Goal: Navigation & Orientation: Find specific page/section

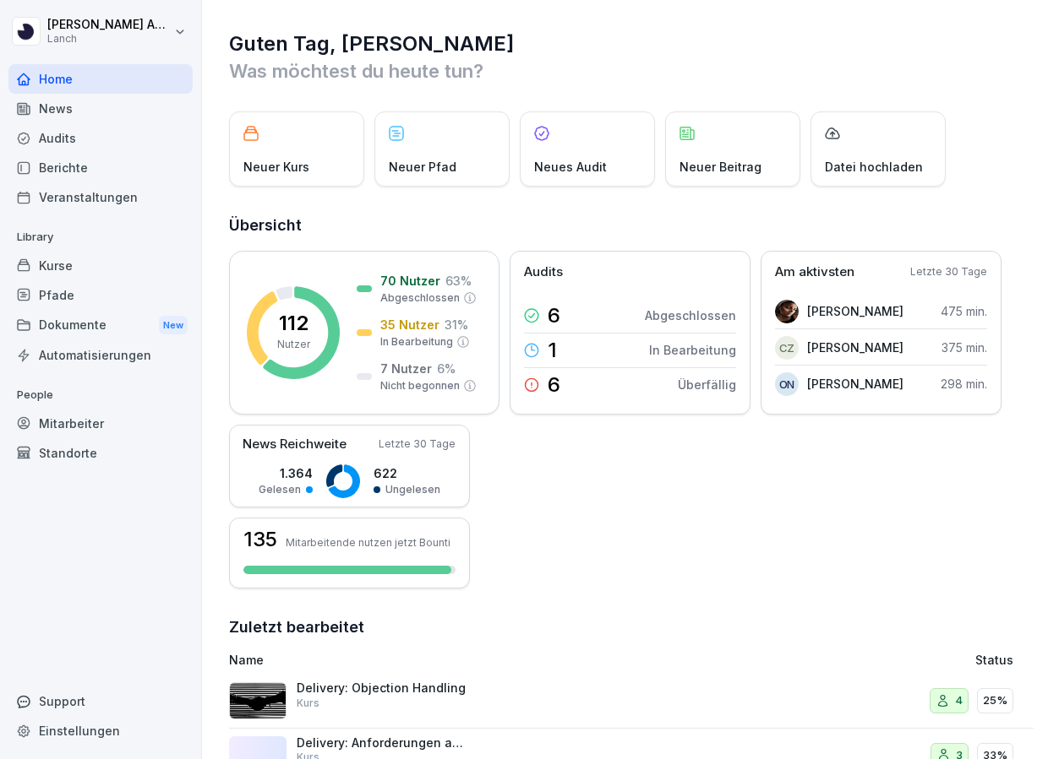
click at [77, 116] on div "News" at bounding box center [100, 109] width 184 height 30
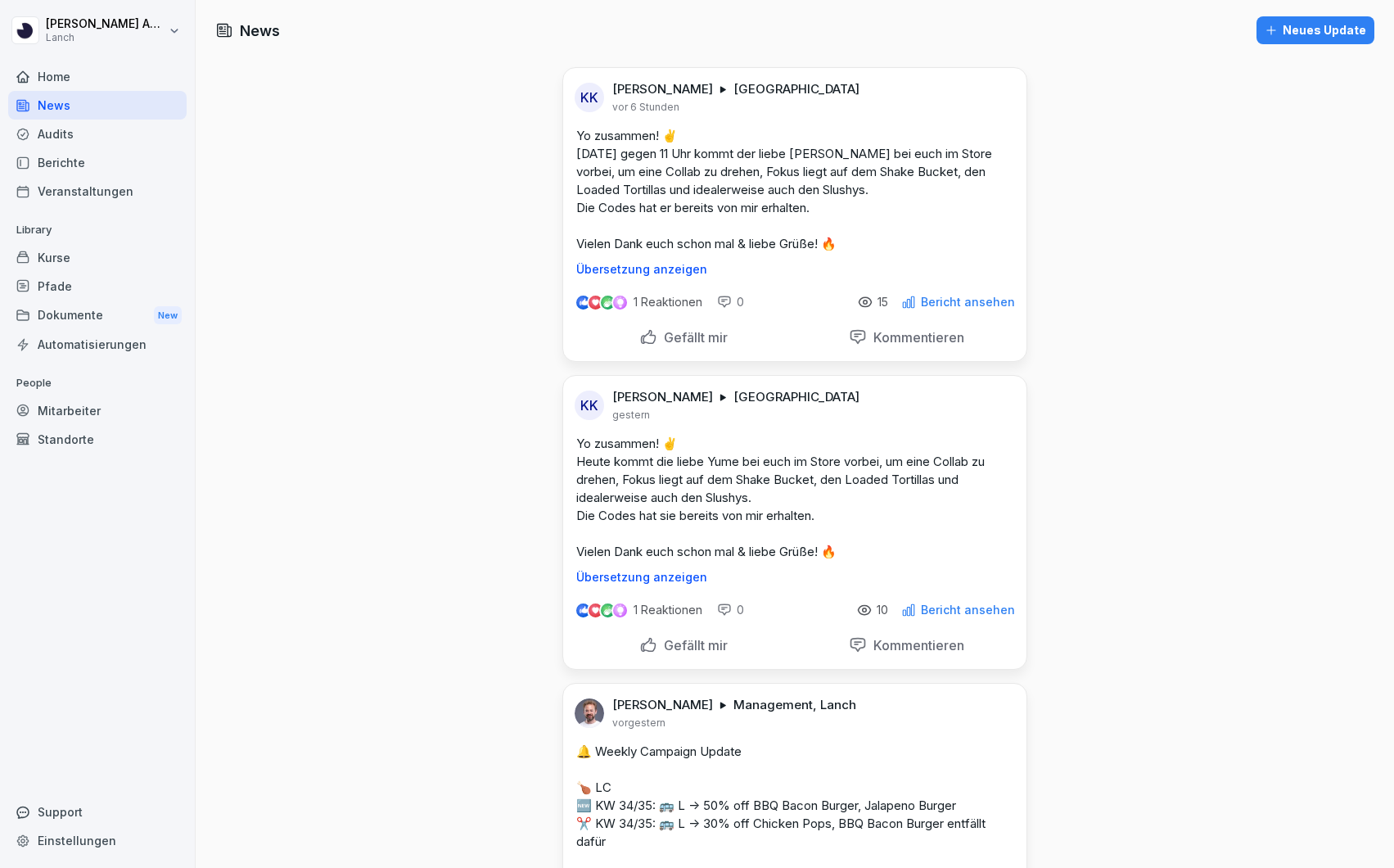
click at [77, 71] on div "Home" at bounding box center [97, 77] width 178 height 29
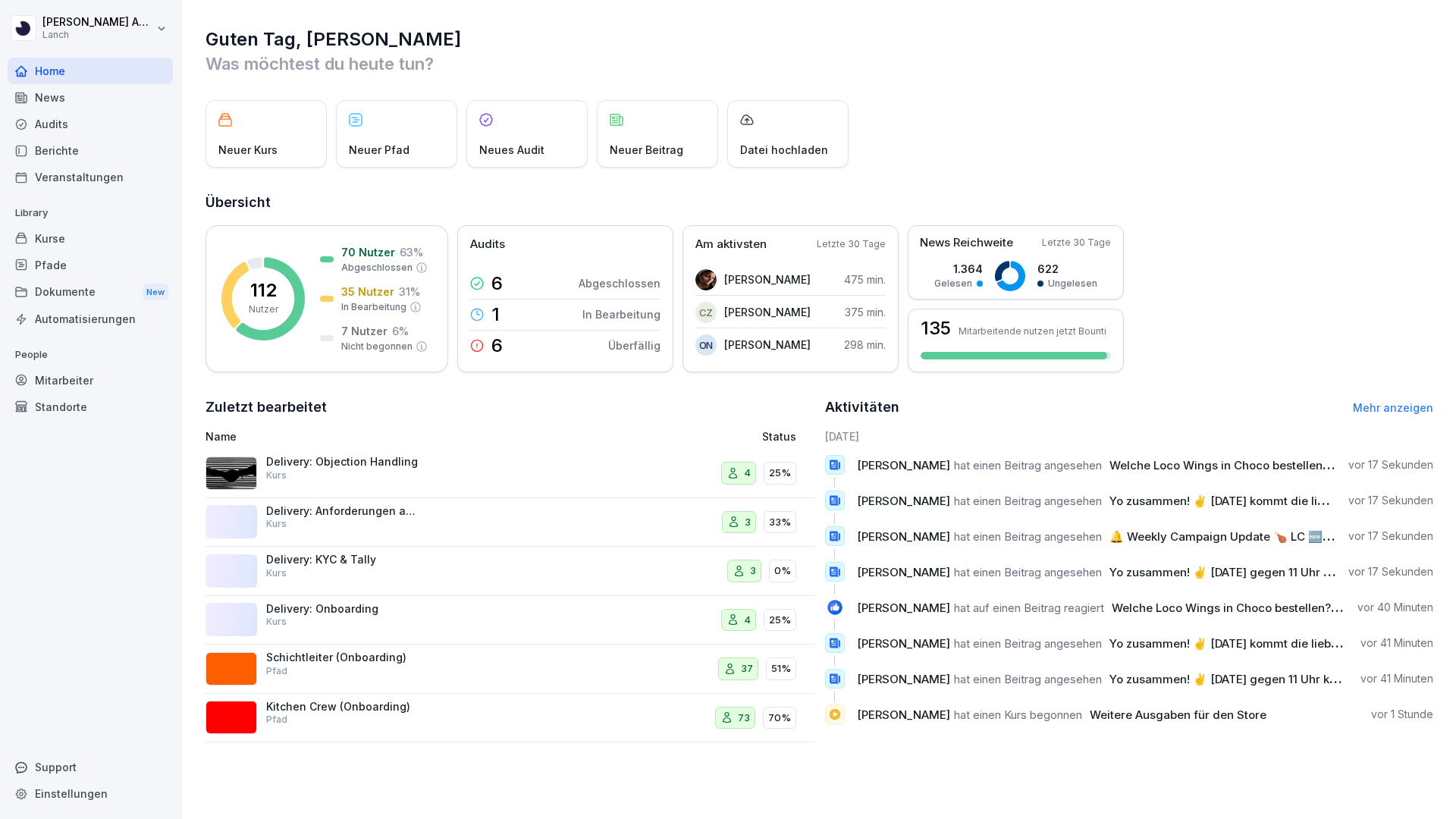
click at [61, 133] on div "Audits" at bounding box center [90, 124] width 165 height 27
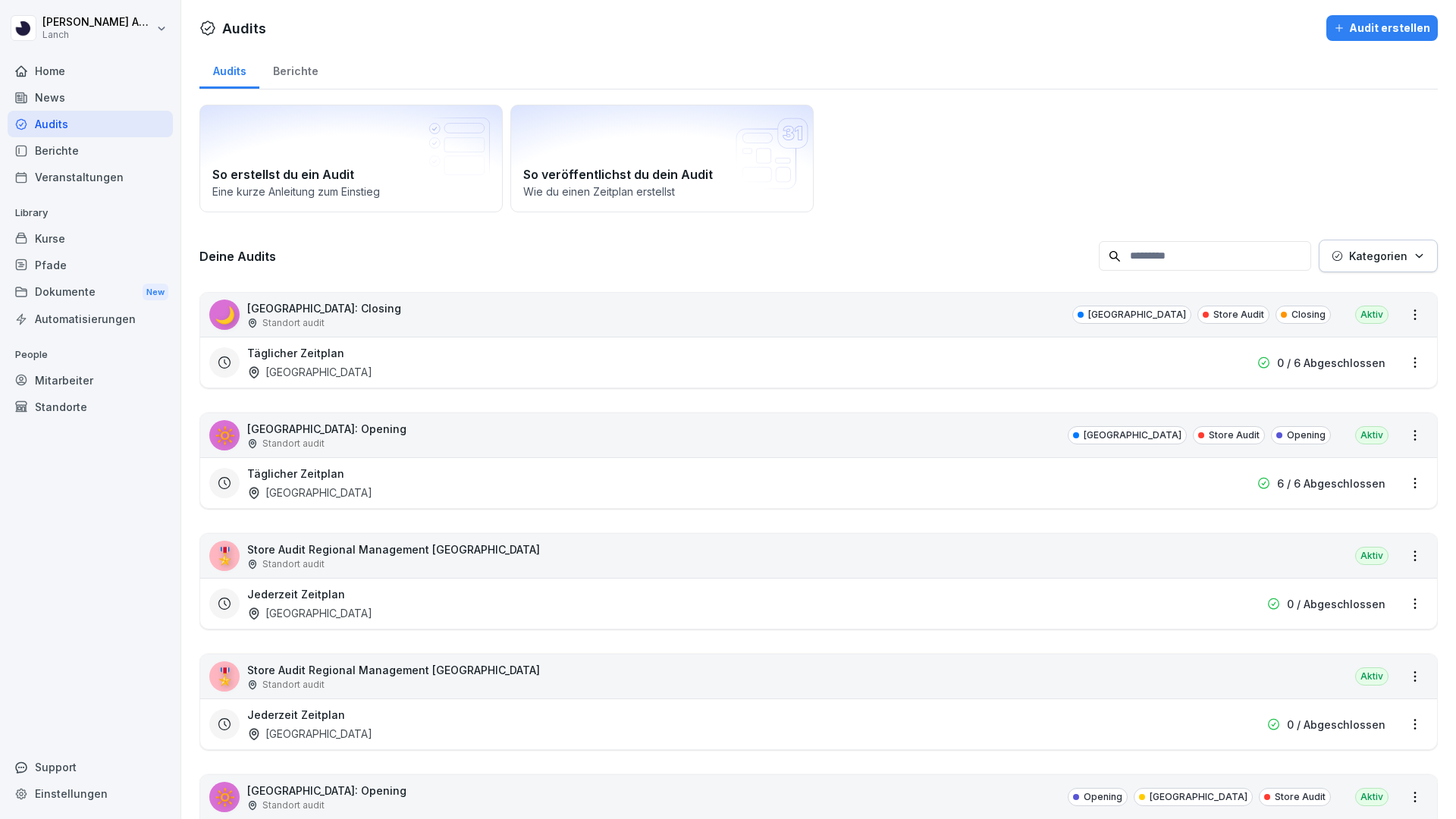
click at [575, 484] on div "Täglicher Zeitplan [GEOGRAPHIC_DATA]" at bounding box center [721, 483] width 949 height 35
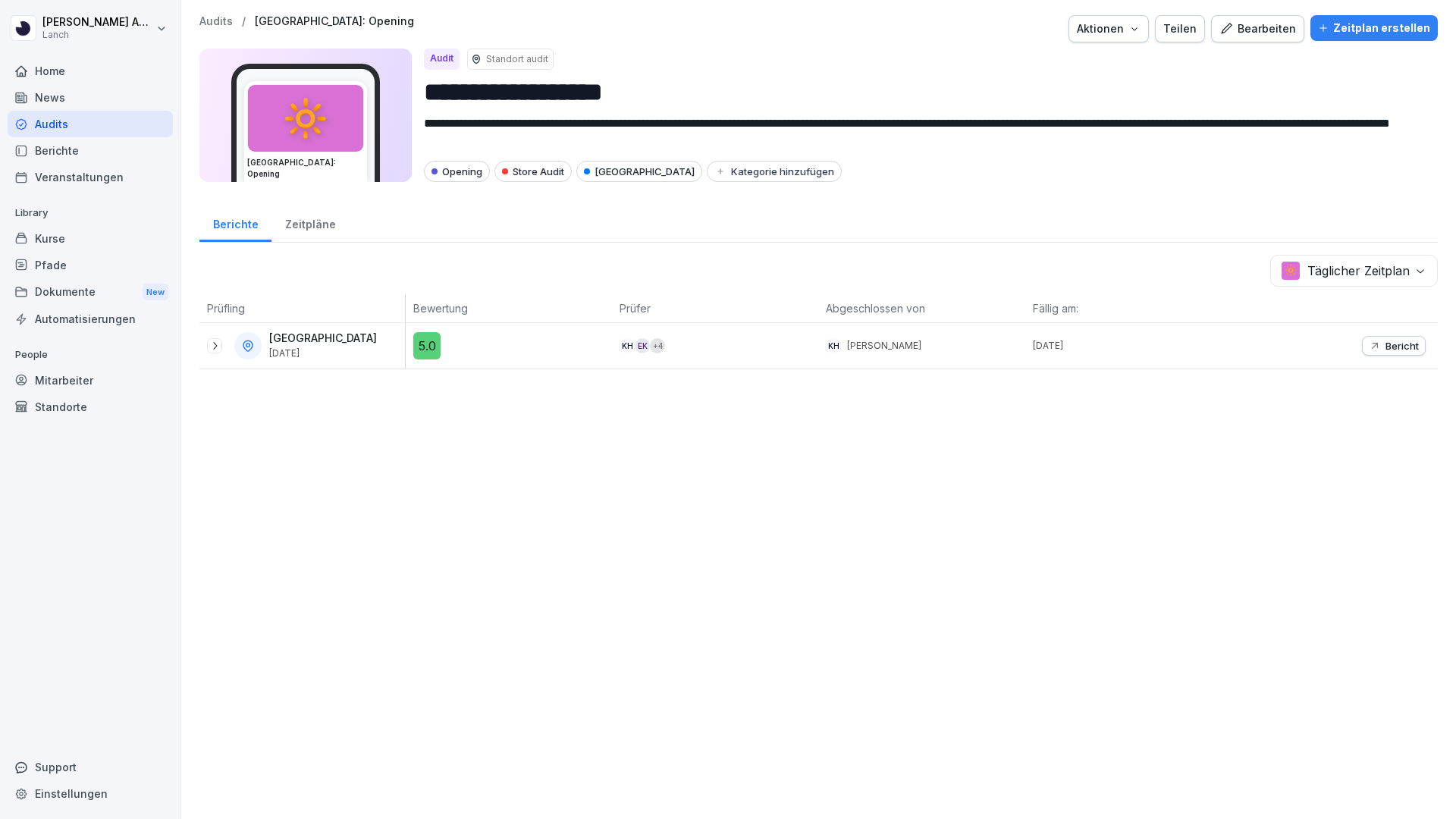
click at [950, 342] on p "Bericht" at bounding box center [1401, 346] width 33 height 13
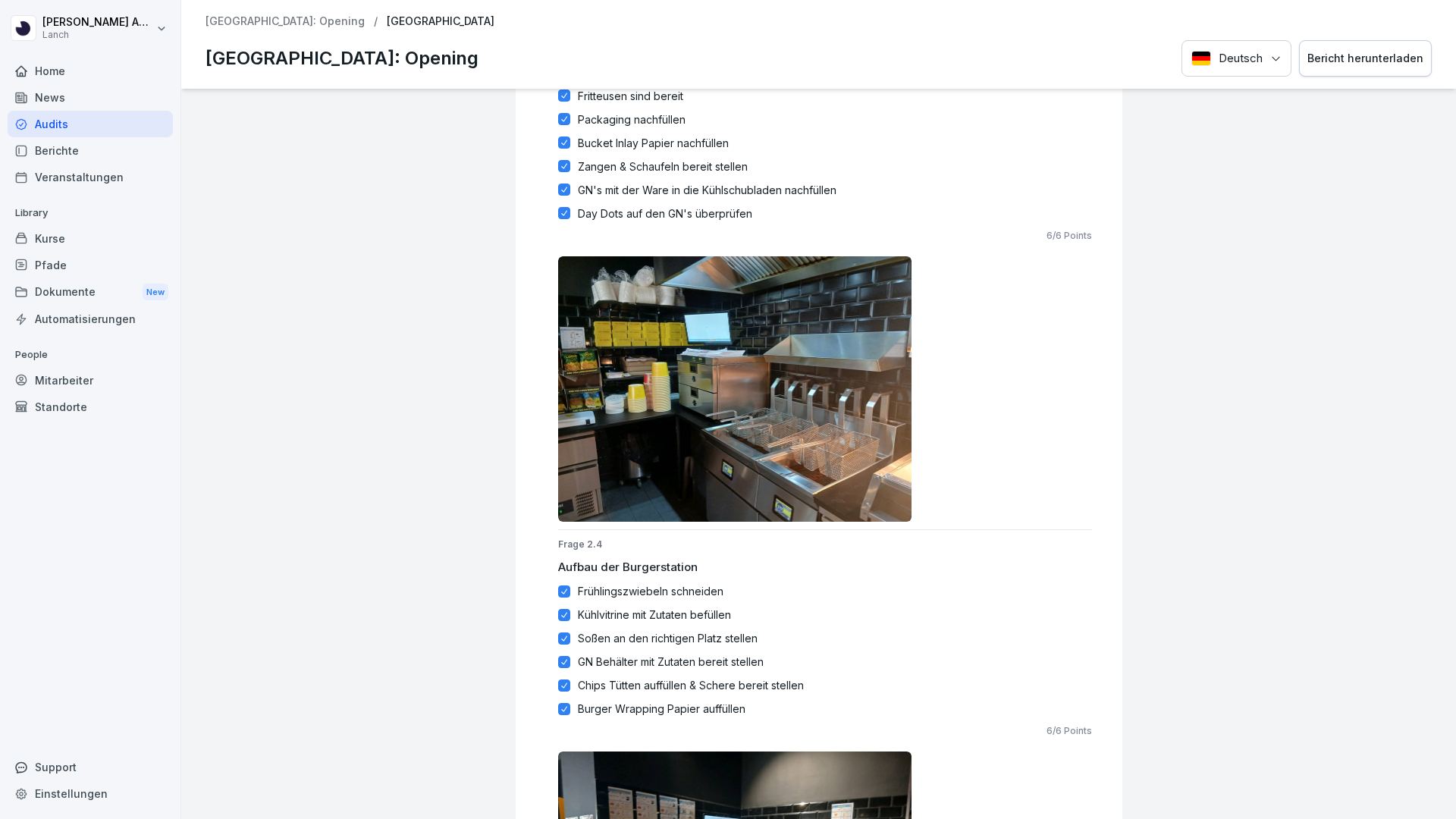
scroll to position [2990, 0]
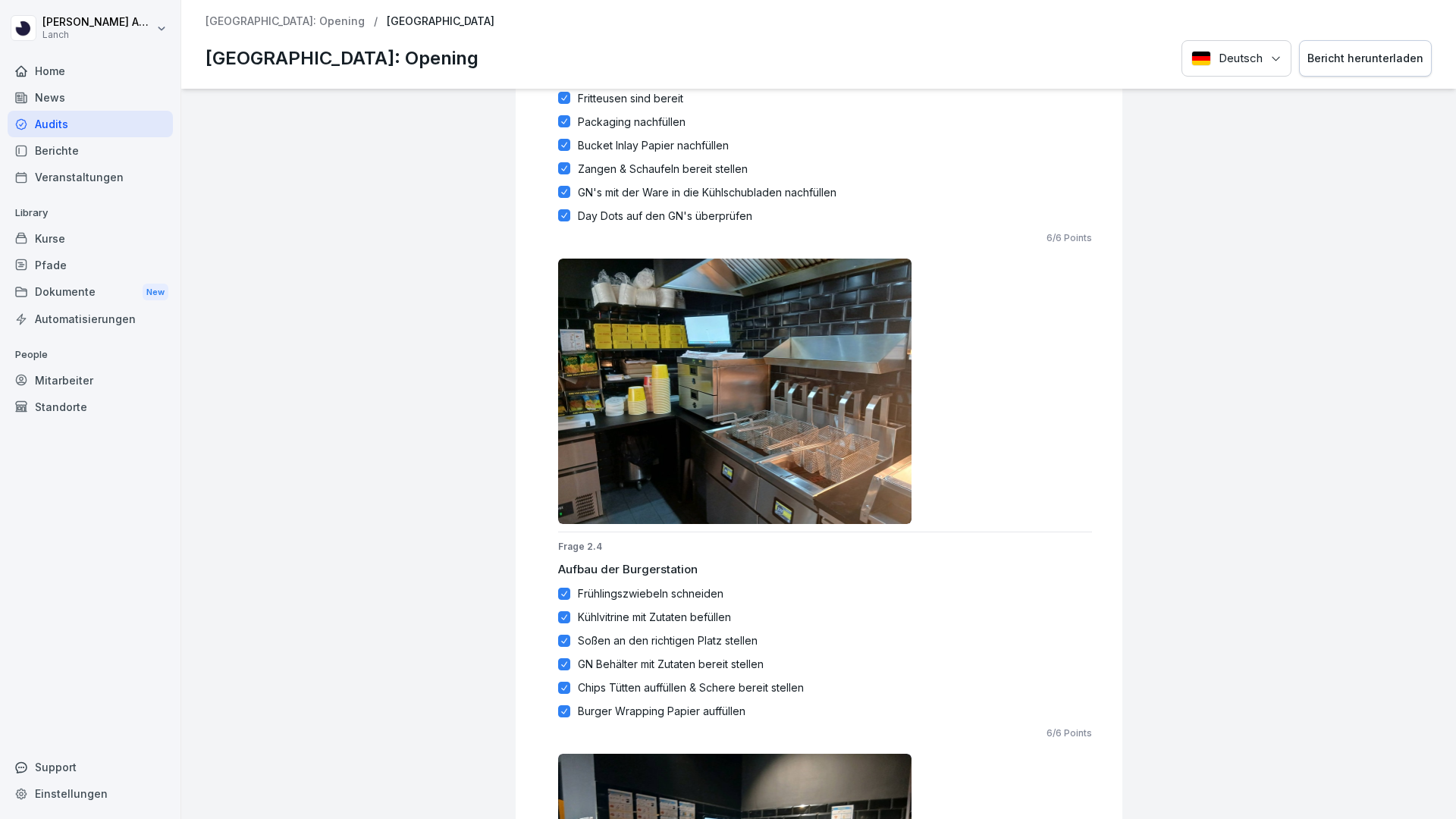
click at [93, 104] on div "News" at bounding box center [90, 98] width 165 height 27
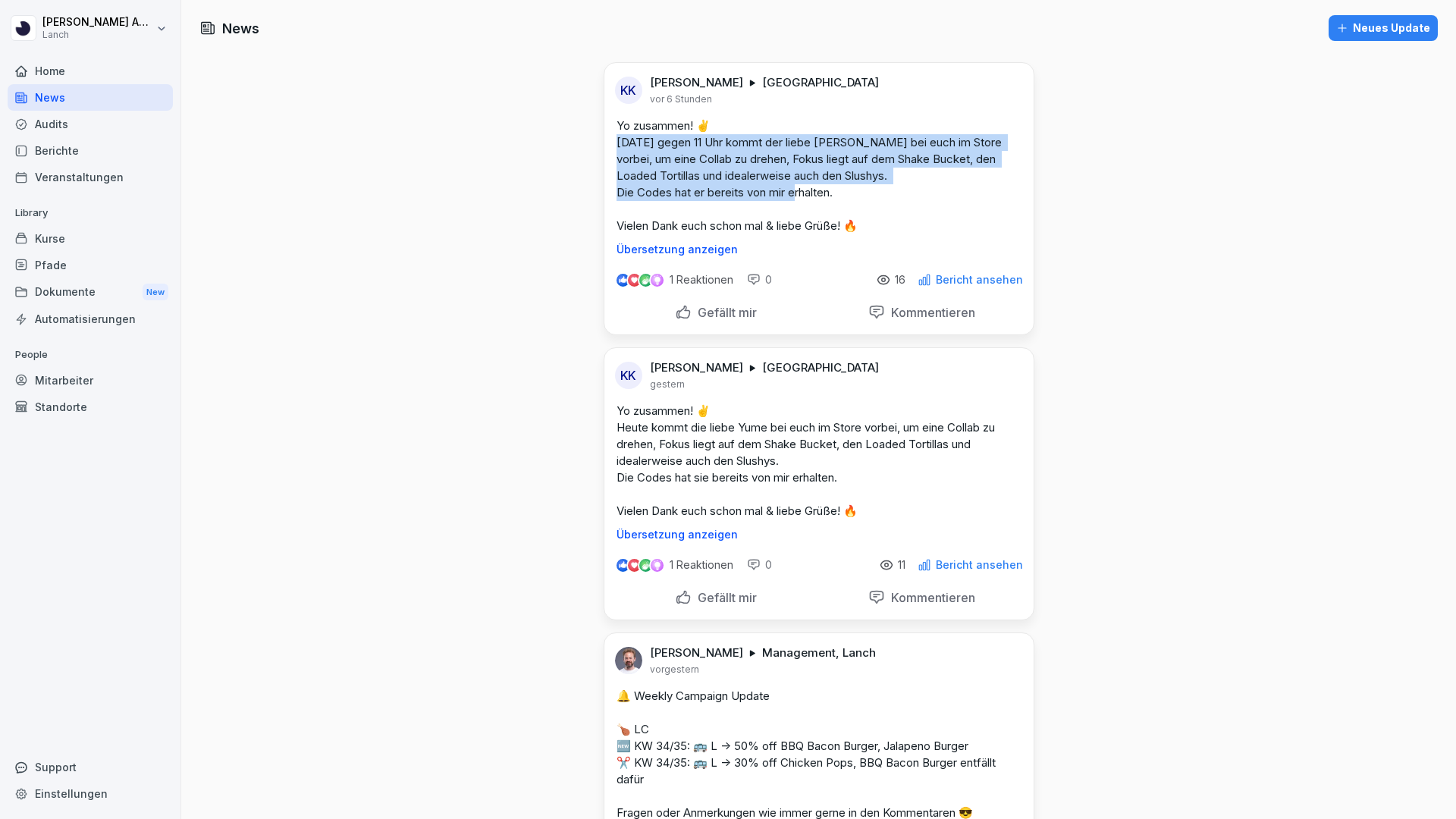
drag, startPoint x: 617, startPoint y: 139, endPoint x: 851, endPoint y: 189, distance: 239.3
click at [851, 189] on p "Yo zusammen! ✌️ [DATE] gegen 11 Uhr kommt der liebe [PERSON_NAME] bei euch im S…" at bounding box center [819, 176] width 405 height 117
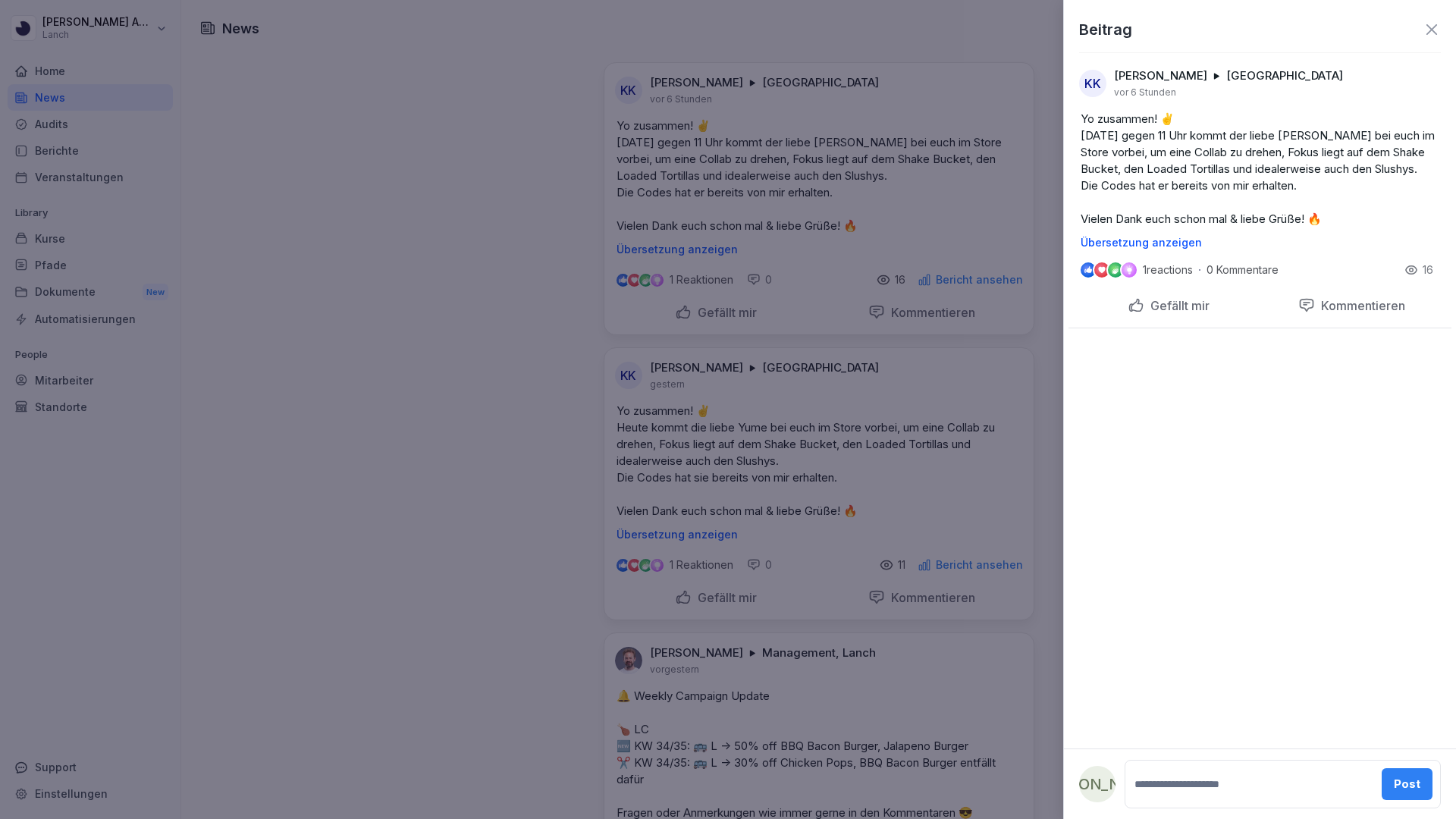
click at [830, 148] on div at bounding box center [728, 410] width 1456 height 819
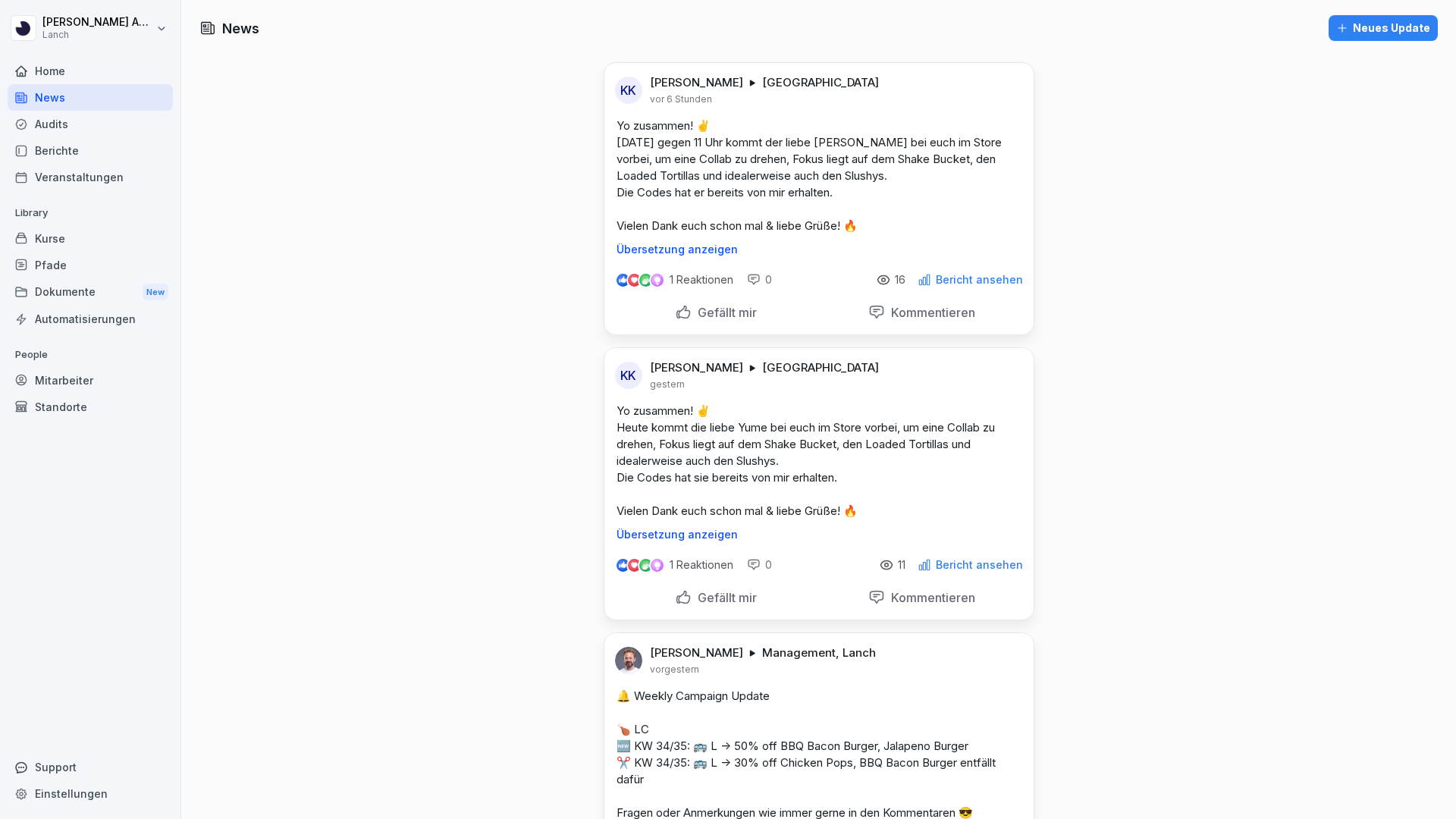
click at [61, 243] on div "Kurse" at bounding box center [90, 239] width 165 height 27
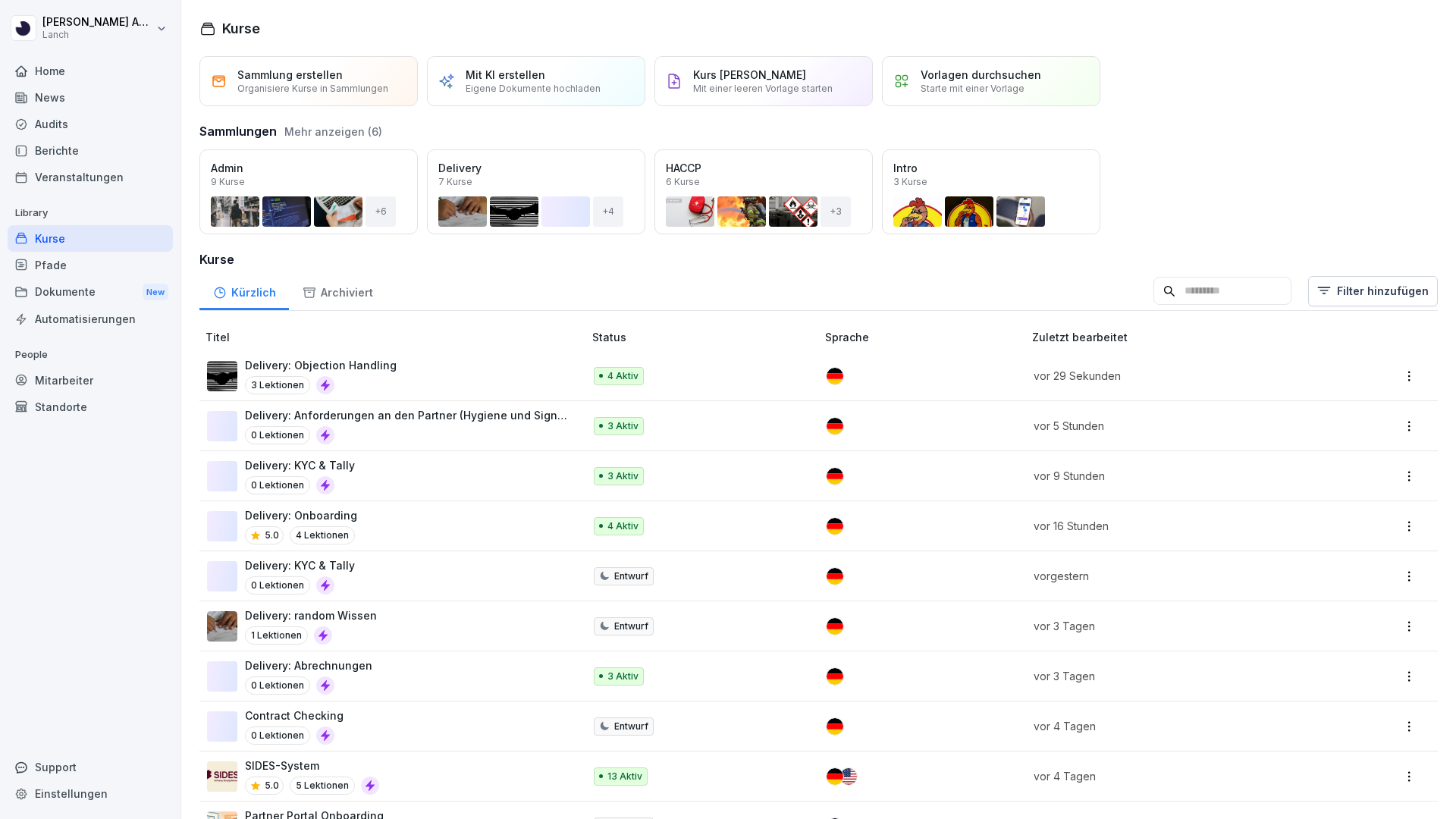
click at [73, 381] on div "Mitarbeiter" at bounding box center [90, 381] width 165 height 27
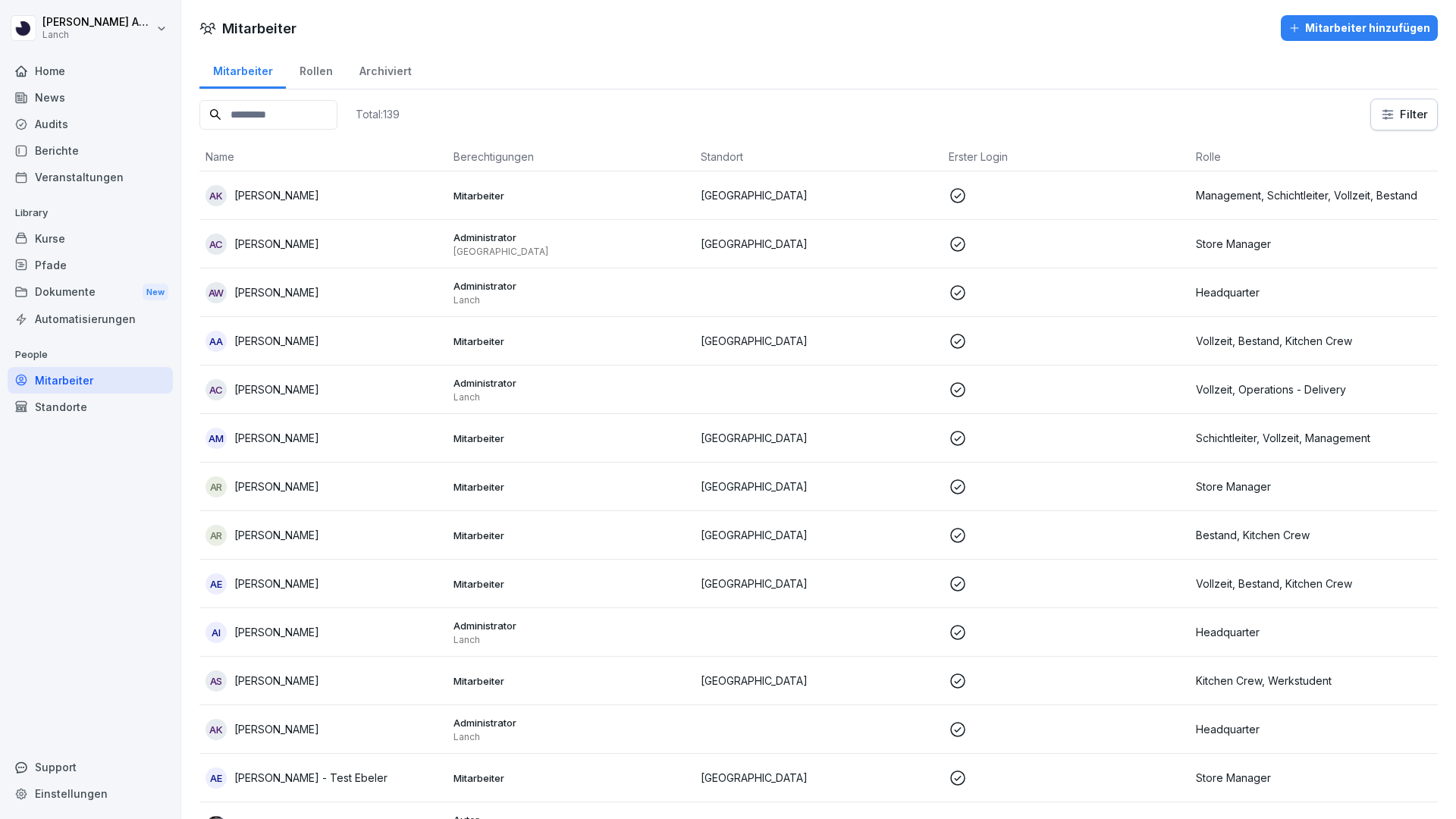
click at [272, 115] on input at bounding box center [268, 115] width 138 height 30
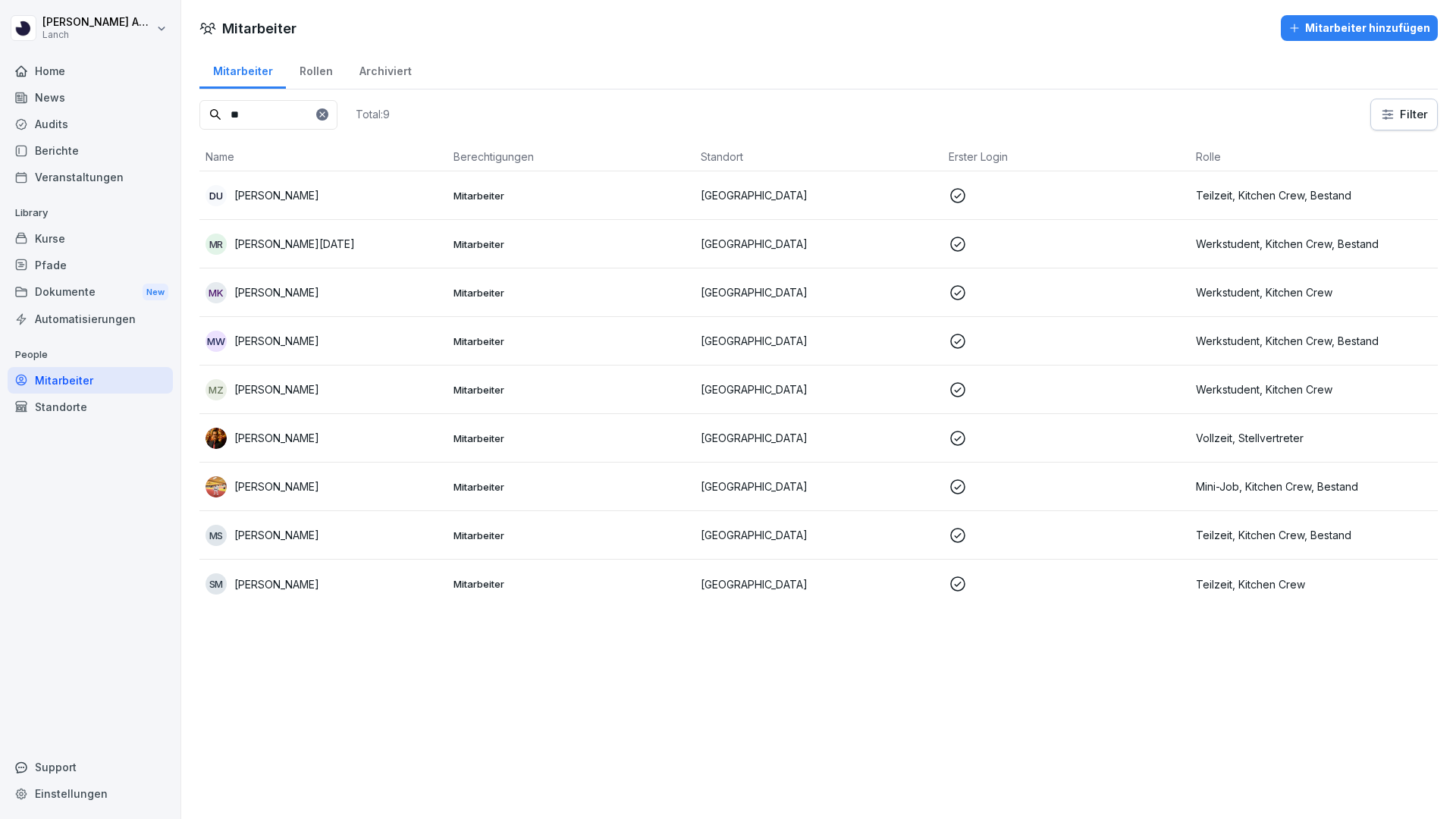
click at [288, 441] on p "[PERSON_NAME]" at bounding box center [276, 438] width 85 height 16
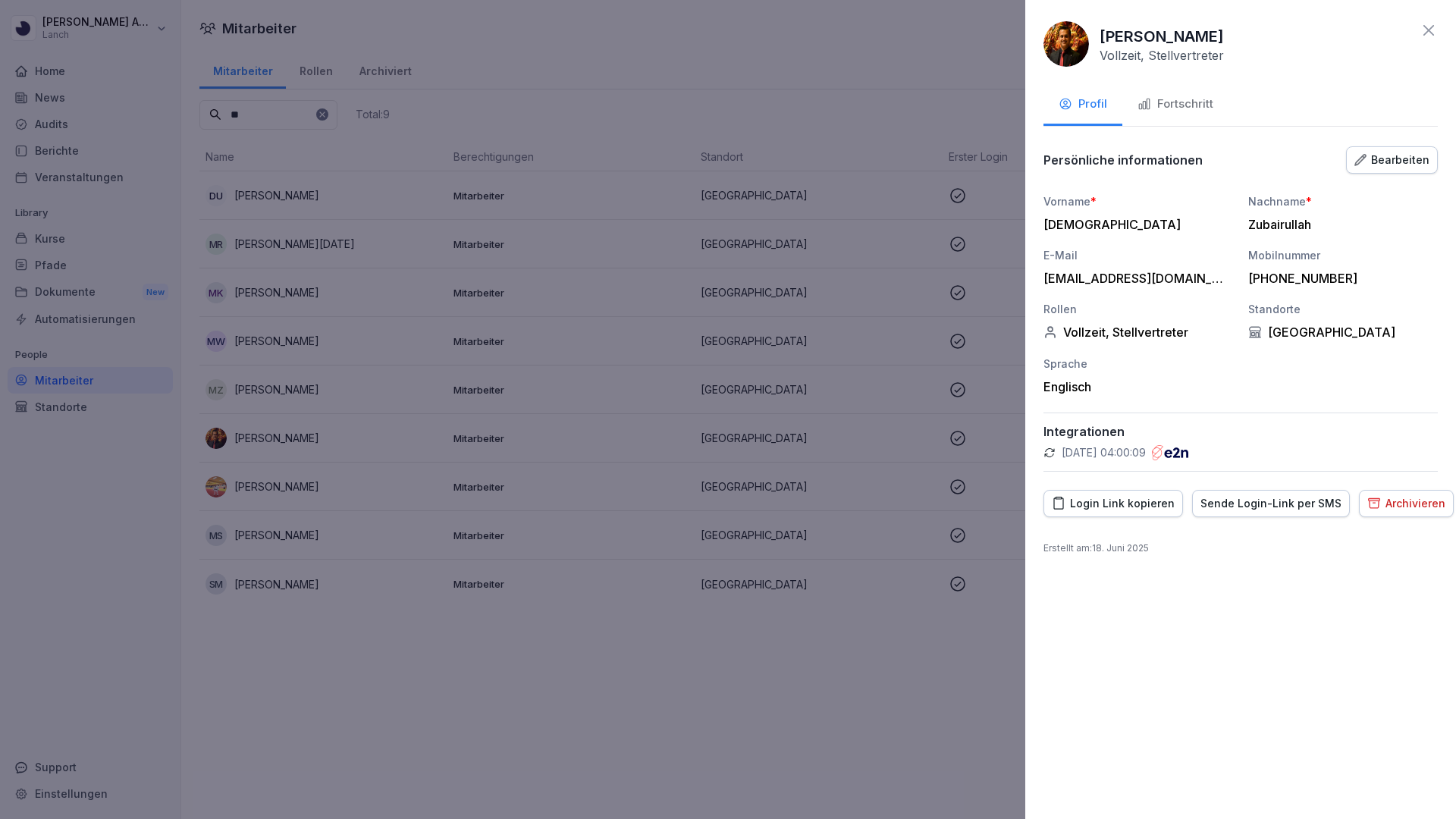
click at [950, 35] on icon at bounding box center [1429, 31] width 18 height 18
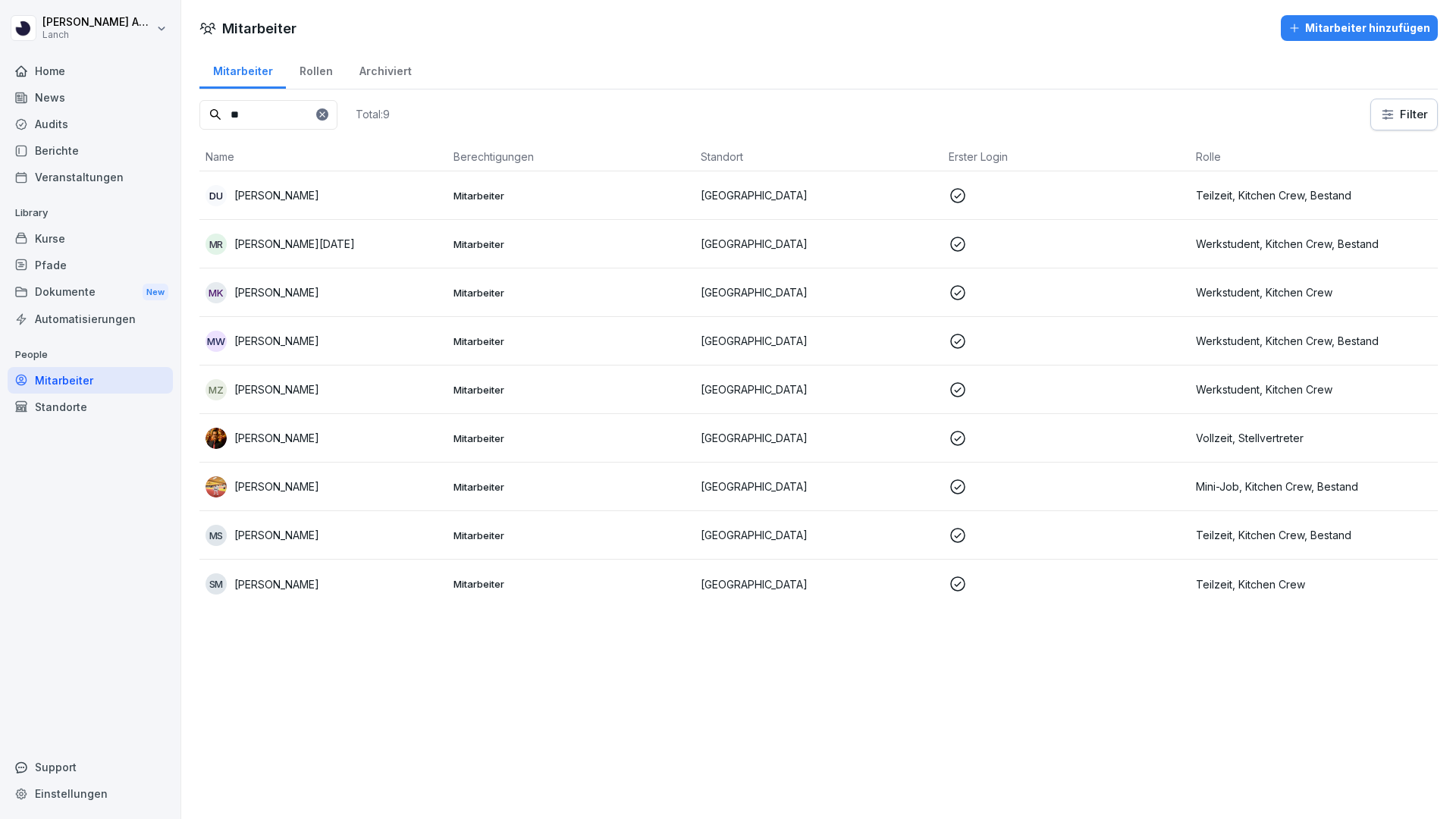
click at [265, 116] on input "**" at bounding box center [268, 115] width 138 height 30
type input "*"
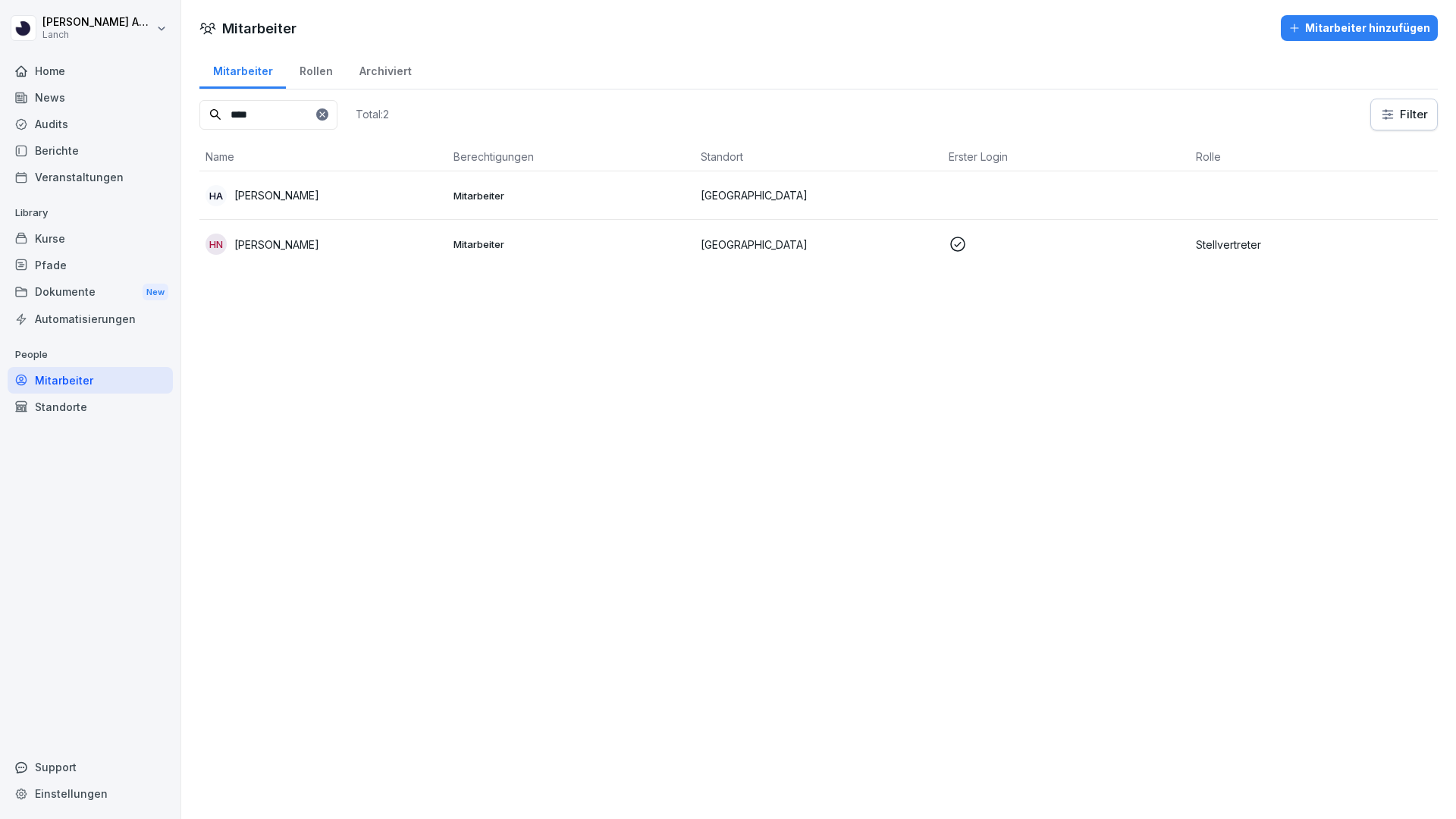
type input "****"
click at [279, 243] on p "[PERSON_NAME]" at bounding box center [276, 245] width 85 height 16
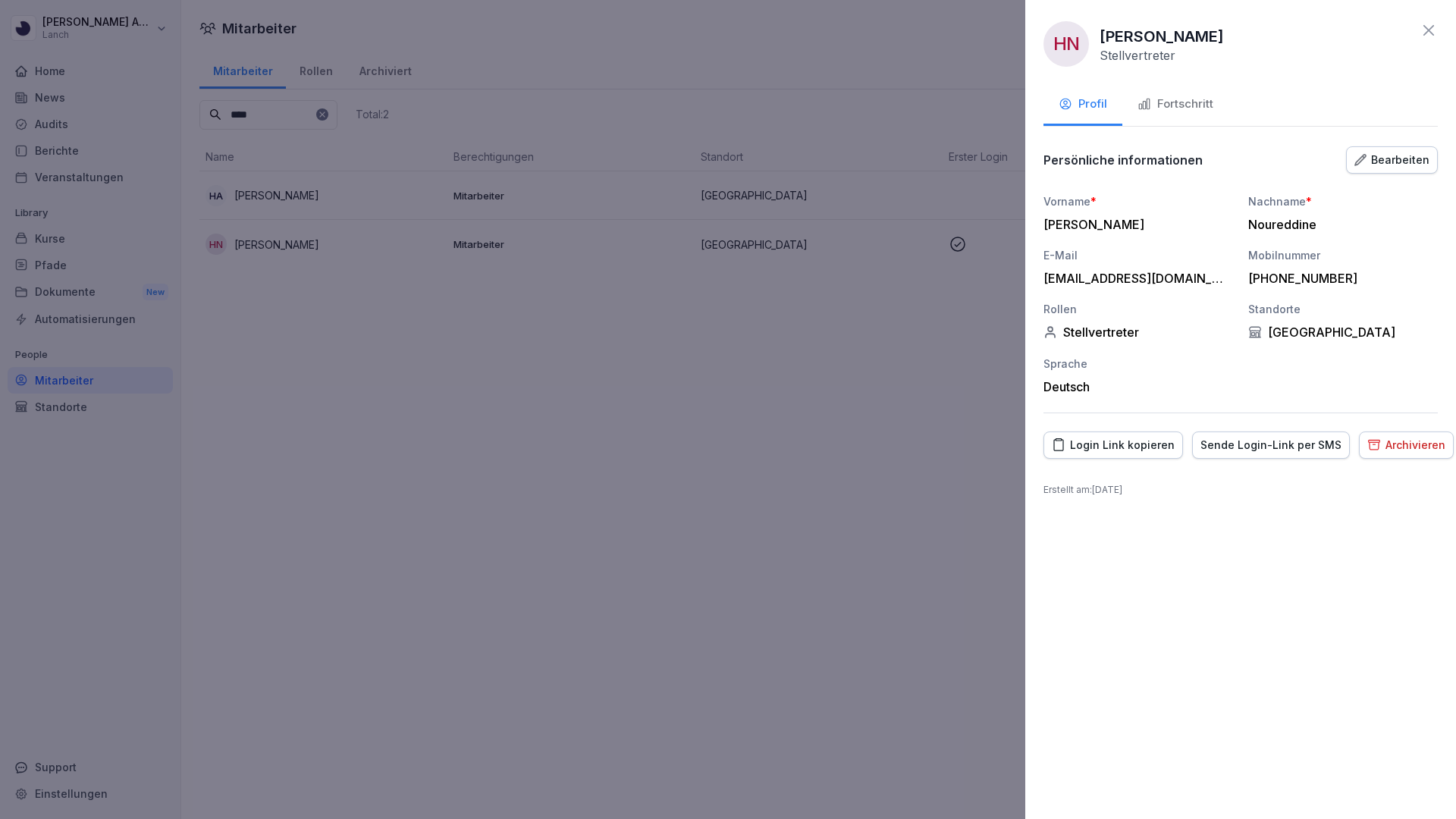
click at [919, 396] on div at bounding box center [728, 410] width 1456 height 819
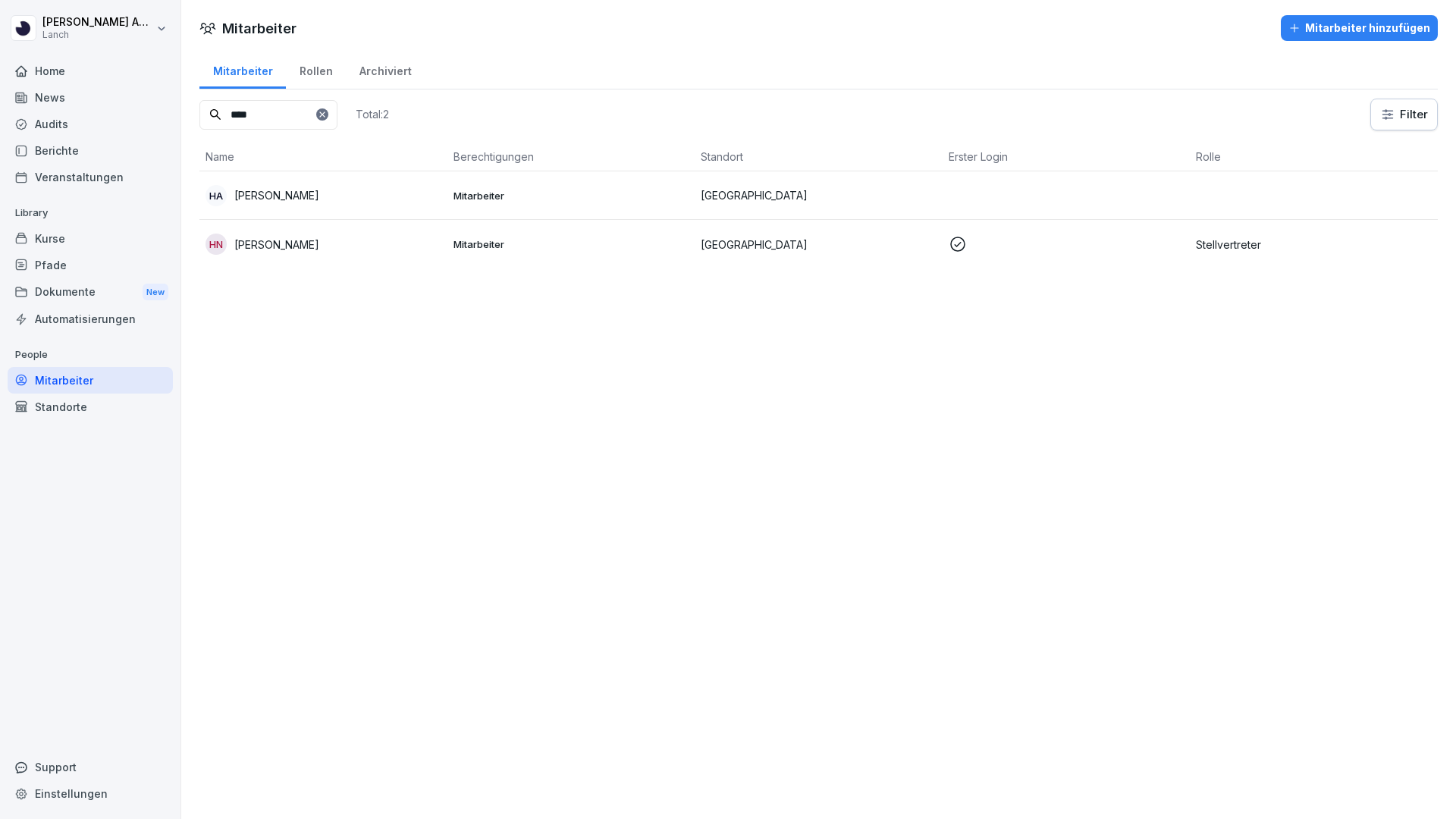
drag, startPoint x: 275, startPoint y: 119, endPoint x: 193, endPoint y: 119, distance: 82.0
click at [189, 119] on div "Mitarbeiter Rollen Archiviert **** Total: 2 Filter Name Berechtigungen Standort…" at bounding box center [819, 165] width 1275 height 231
